Goal: Find specific page/section

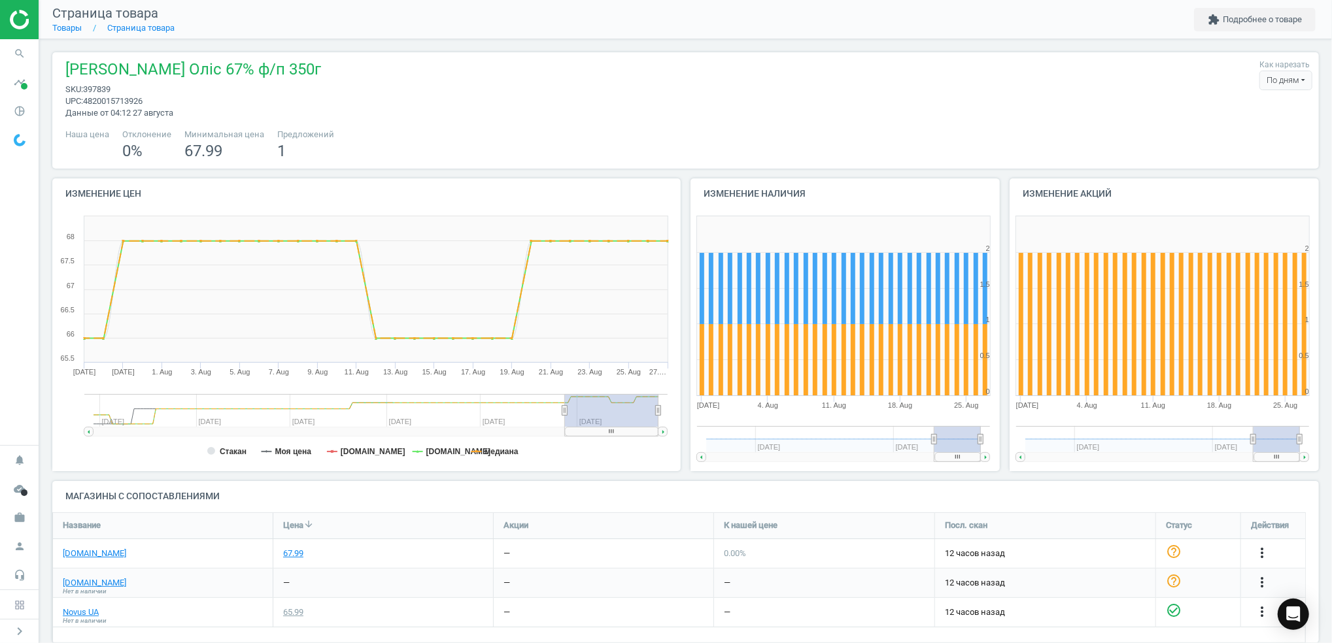
scroll to position [158, 1280]
click at [30, 50] on icon "search" at bounding box center [19, 53] width 25 height 25
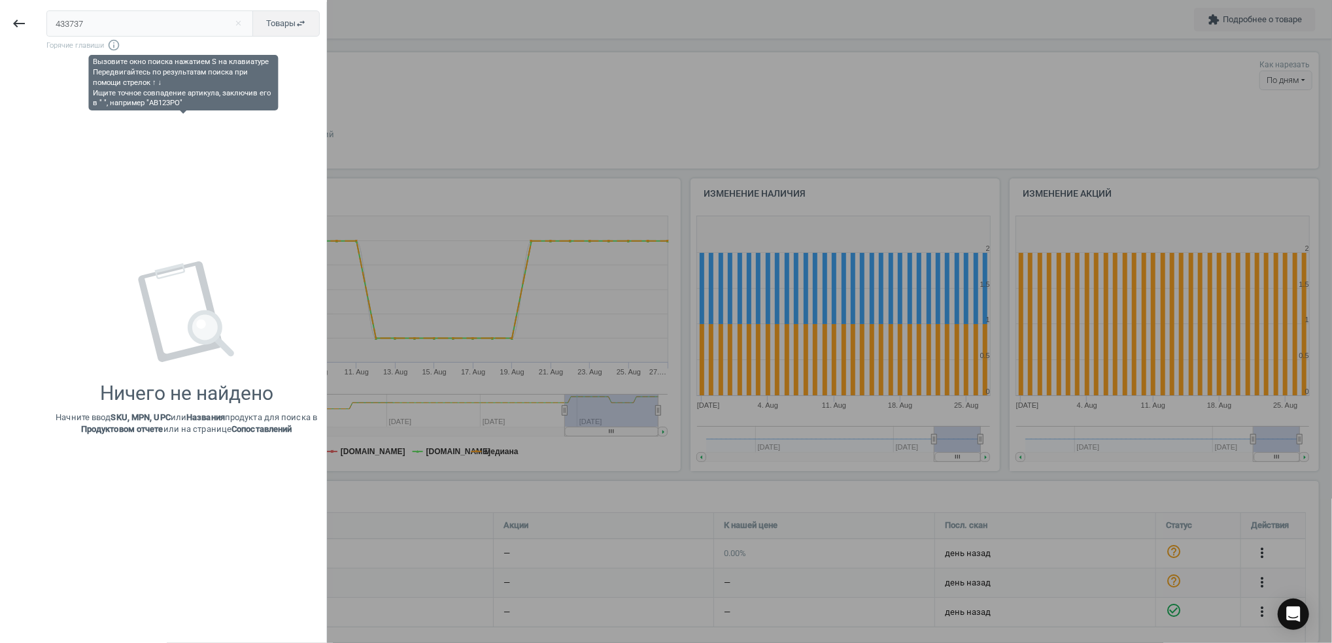
type input "433737"
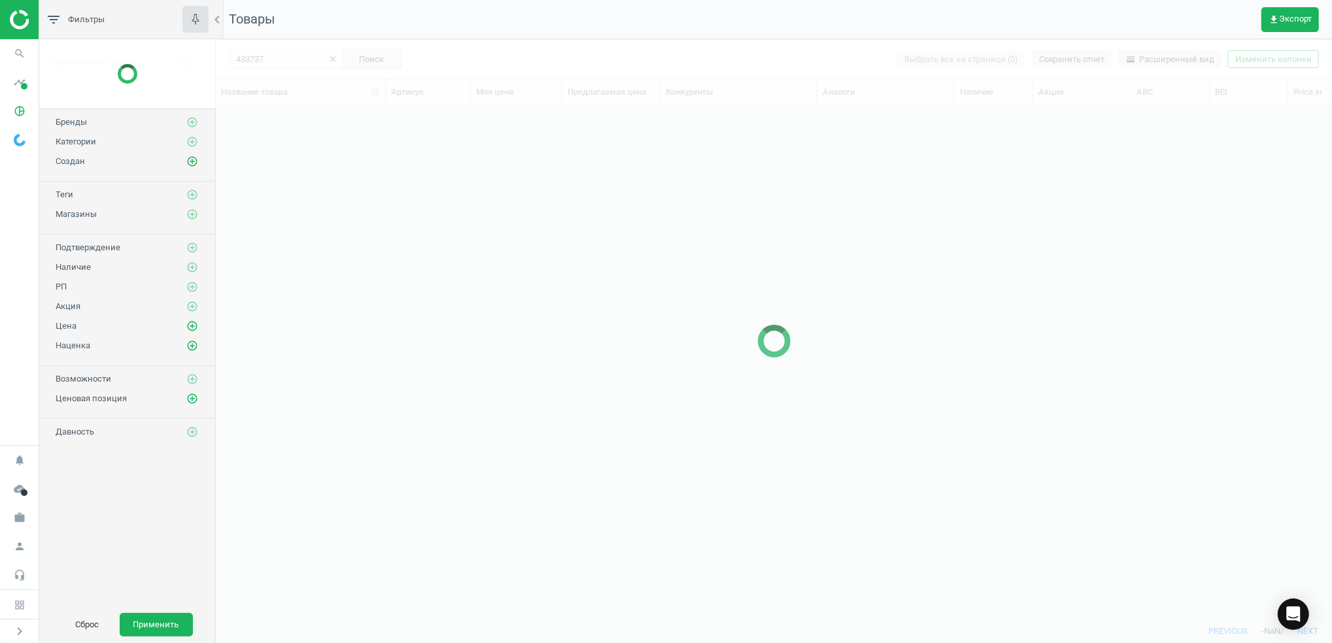
scroll to position [487, 1102]
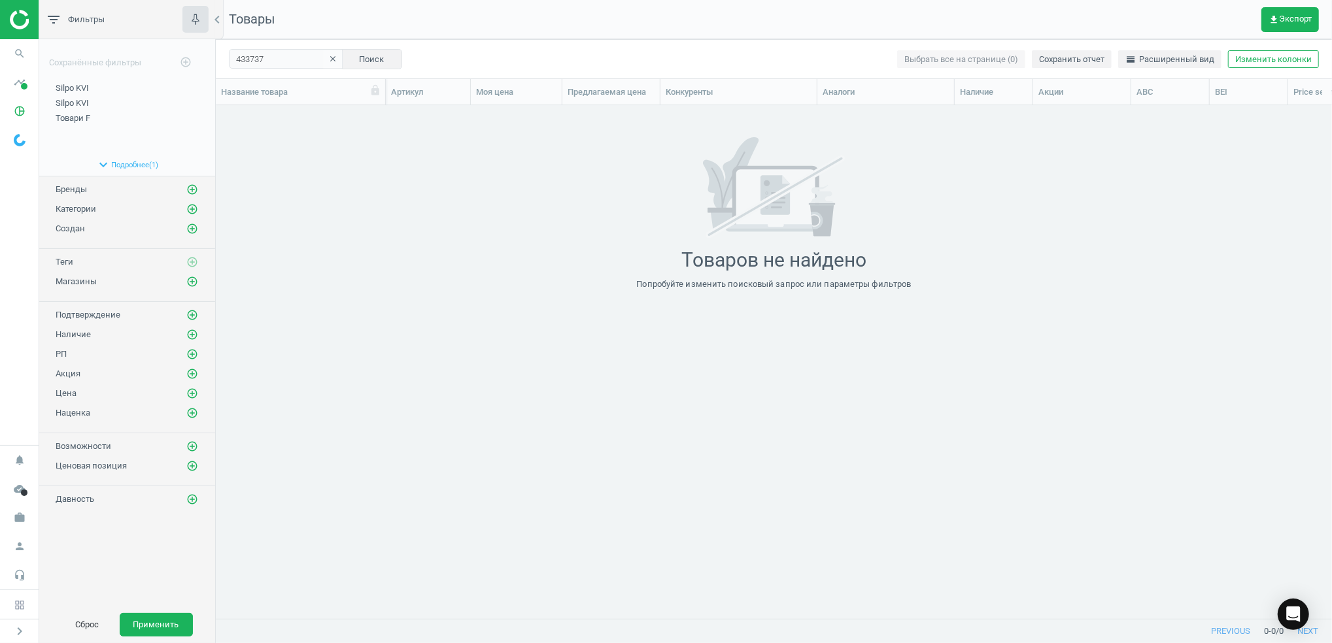
click at [328, 61] on icon "clear" at bounding box center [332, 58] width 9 height 9
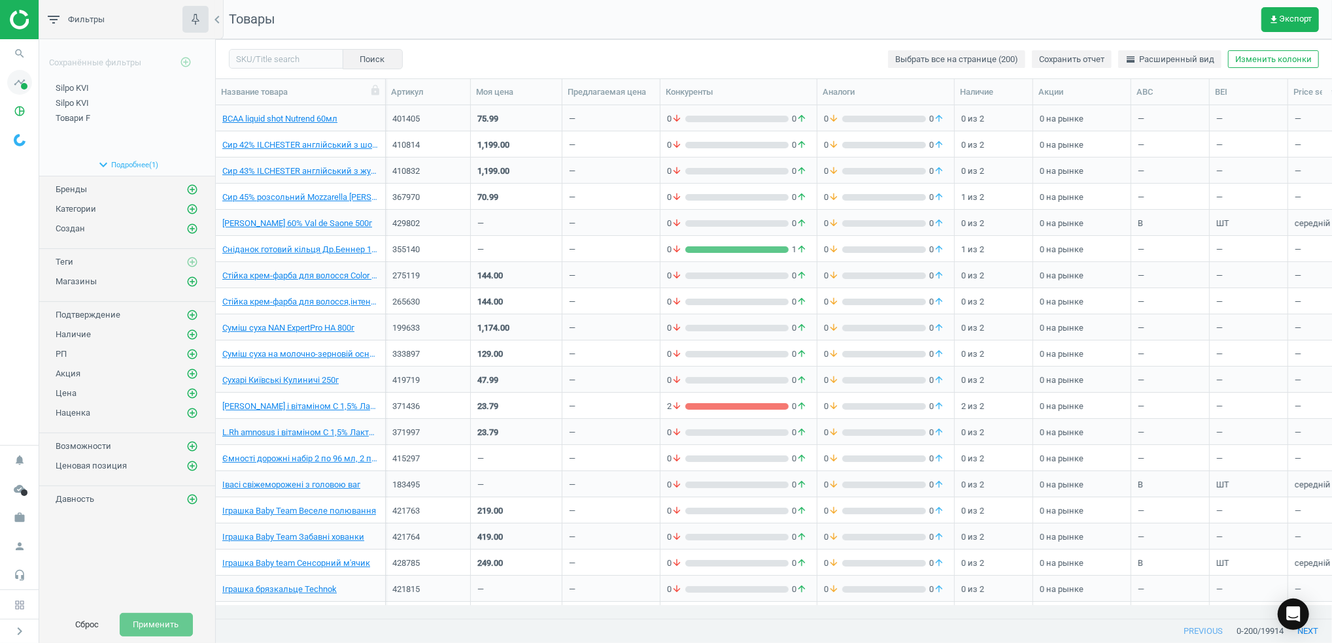
scroll to position [487, 1102]
